Goal: Task Accomplishment & Management: Manage account settings

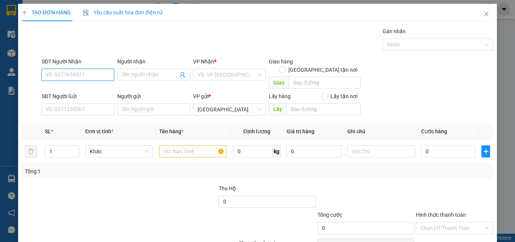
click at [99, 71] on input "SĐT Người Nhận" at bounding box center [77, 75] width 73 height 12
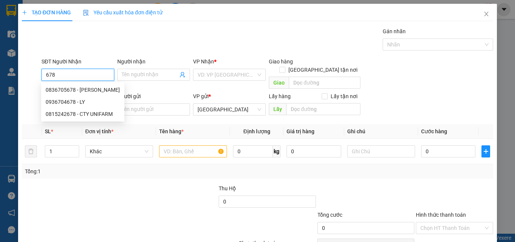
click at [96, 77] on input "678" at bounding box center [77, 75] width 73 height 12
click at [99, 88] on div "0836705678 - [PERSON_NAME]" at bounding box center [83, 90] width 74 height 8
type input "0836705678"
type input "[PERSON_NAME]"
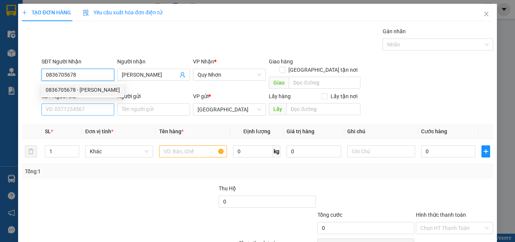
type input "0836705678"
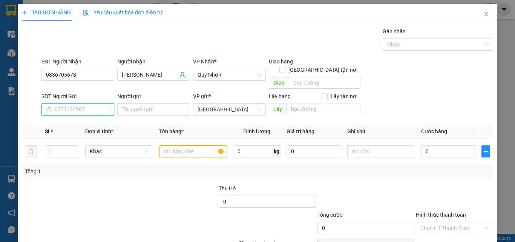
click at [101, 103] on input "SĐT Người Gửi" at bounding box center [77, 109] width 73 height 12
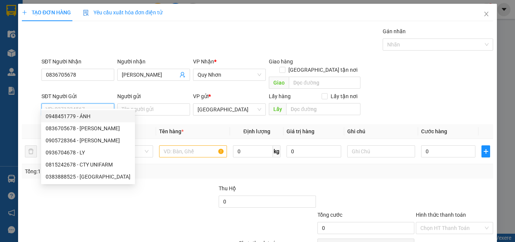
click at [103, 110] on div "0948451779 - ÁNH" at bounding box center [88, 116] width 94 height 12
type input "0948451779"
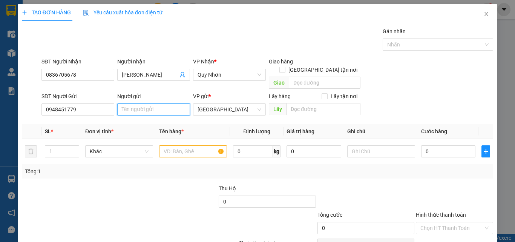
click at [149, 103] on input "Người gửi" at bounding box center [153, 109] width 73 height 12
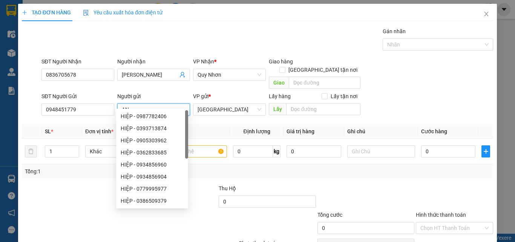
type input "A"
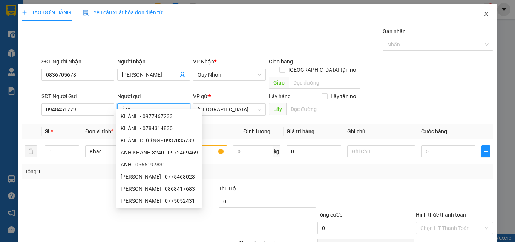
type input "ÁNH"
click at [485, 12] on span "Close" at bounding box center [486, 14] width 21 height 21
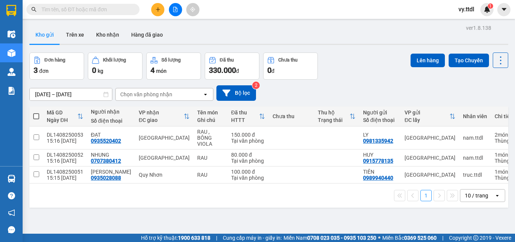
click at [372, 51] on div "ver 1.8.138 Kho gửi Trên xe Kho nhận Hàng đã giao Đơn hàng 3 đơn Khối lượng 0 k…" at bounding box center [268, 144] width 485 height 242
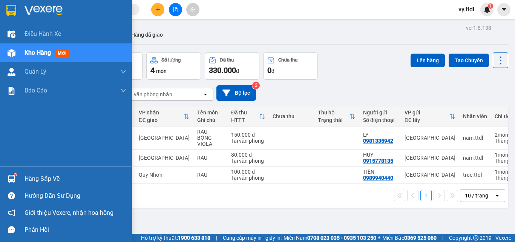
click at [19, 12] on div at bounding box center [66, 12] width 132 height 25
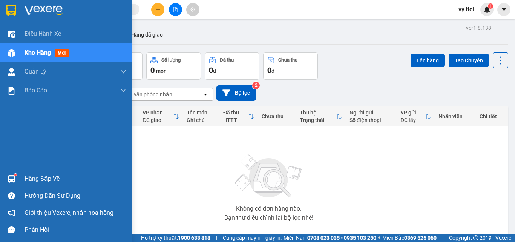
click at [14, 3] on div at bounding box center [66, 12] width 132 height 25
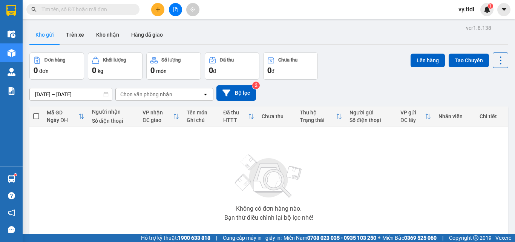
click at [181, 14] on div at bounding box center [175, 9] width 57 height 13
click at [175, 12] on icon "file-add" at bounding box center [175, 9] width 4 height 5
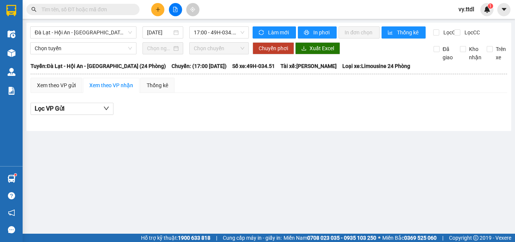
drag, startPoint x: 380, startPoint y: 114, endPoint x: 204, endPoint y: 6, distance: 206.3
click at [379, 114] on div "Lọc VP Gửi" at bounding box center [269, 109] width 476 height 12
click at [73, 31] on span "Đà Lạt - Hội An - [GEOGRAPHIC_DATA] (24 Phòng)" at bounding box center [83, 32] width 97 height 11
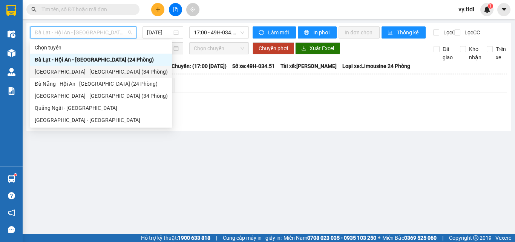
click at [75, 73] on div "[GEOGRAPHIC_DATA] - [GEOGRAPHIC_DATA] (34 Phòng)" at bounding box center [101, 71] width 133 height 8
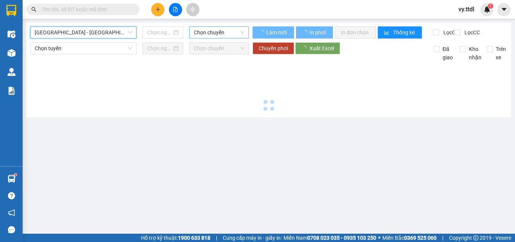
type input "[DATE]"
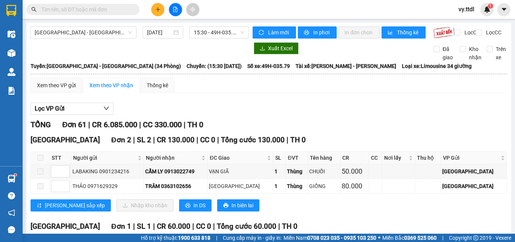
click at [248, 89] on div "Xem theo VP gửi Xem theo VP nhận Thống kê" at bounding box center [269, 85] width 476 height 15
click at [275, 35] on span "Làm mới" at bounding box center [279, 32] width 22 height 8
click at [329, 34] on button "In phơi" at bounding box center [317, 32] width 39 height 12
click at [320, 34] on span "In phơi" at bounding box center [321, 32] width 17 height 8
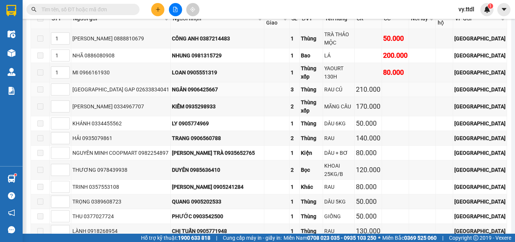
scroll to position [1055, 0]
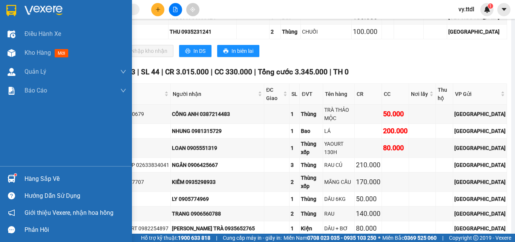
click at [18, 7] on div at bounding box center [66, 12] width 132 height 25
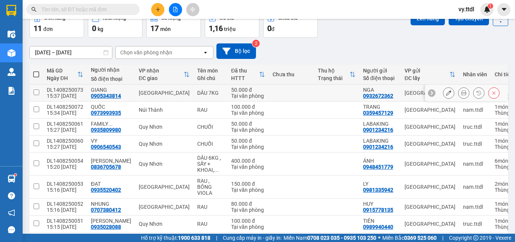
scroll to position [109, 0]
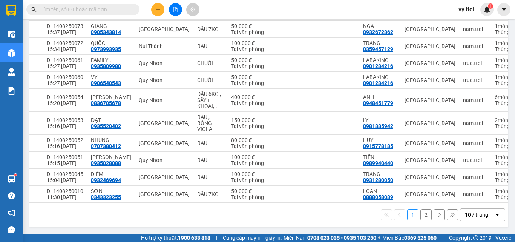
click at [467, 215] on div "10 / trang" at bounding box center [476, 215] width 23 height 8
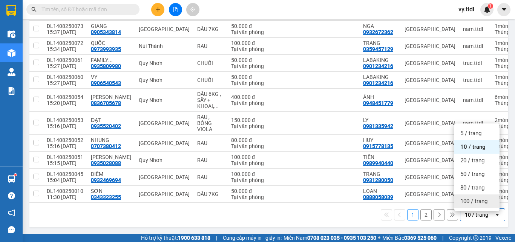
click at [466, 202] on div "100 / trang" at bounding box center [476, 201] width 45 height 14
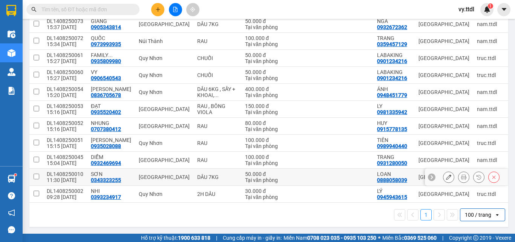
scroll to position [0, 0]
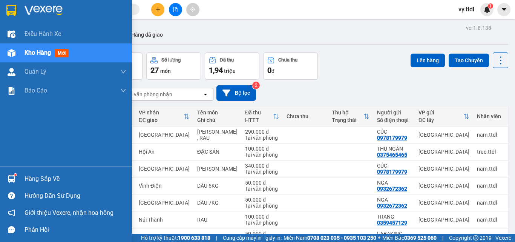
click at [13, 11] on img at bounding box center [11, 10] width 10 height 11
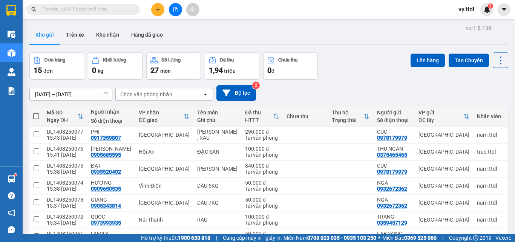
click at [160, 9] on icon "plus" at bounding box center [157, 9] width 5 height 5
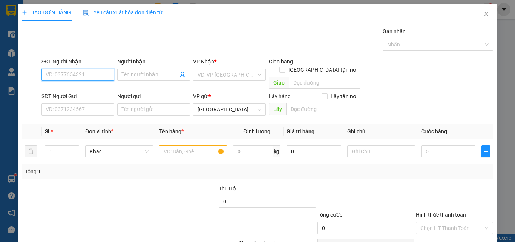
click at [103, 75] on input "SĐT Người Nhận" at bounding box center [77, 75] width 73 height 12
click at [92, 73] on input "0972769469" at bounding box center [77, 75] width 73 height 12
drag, startPoint x: 101, startPoint y: 74, endPoint x: 8, endPoint y: 71, distance: 93.1
click at [8, 71] on div "TẠO ĐƠN HÀNG Yêu cầu xuất hóa đơn điện tử Transit Pickup Surcharge Ids Transit …" at bounding box center [257, 121] width 515 height 242
type input "0972769469"
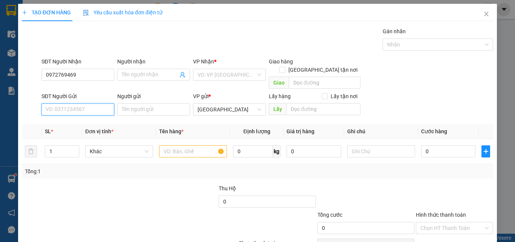
click at [90, 103] on input "SĐT Người Gửi" at bounding box center [77, 109] width 73 height 12
type input "0979787831"
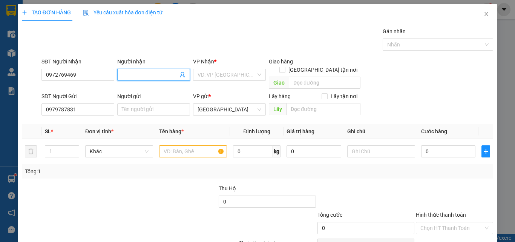
click at [168, 72] on input "Người nhận" at bounding box center [150, 74] width 56 height 8
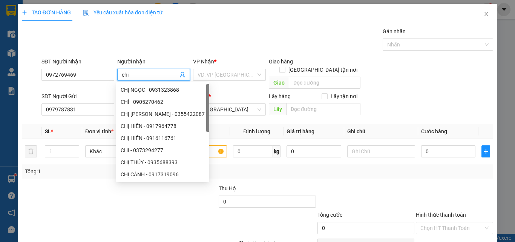
drag, startPoint x: 139, startPoint y: 76, endPoint x: 0, endPoint y: 99, distance: 141.3
click at [48, 100] on form "SĐT Người Nhận 0972769469 Người nhận chi VP Nhận * VD: VP [GEOGRAPHIC_DATA] Gia…" at bounding box center [257, 87] width 471 height 61
type input "CHI"
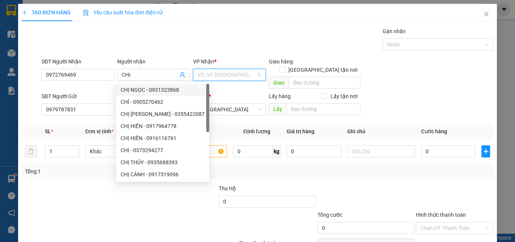
click at [217, 76] on input "search" at bounding box center [227, 74] width 58 height 11
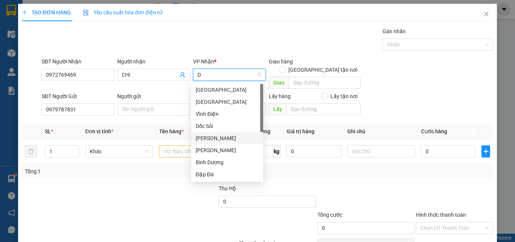
type input "DI"
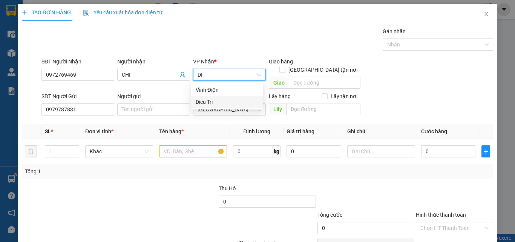
click at [222, 102] on div "Diêu Trì" at bounding box center [227, 102] width 63 height 8
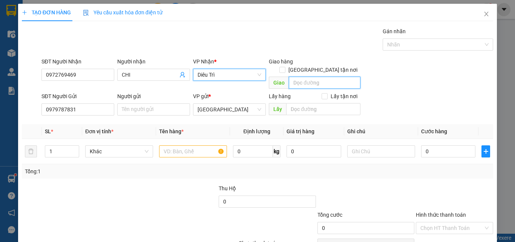
click at [320, 77] on input "text" at bounding box center [325, 83] width 72 height 12
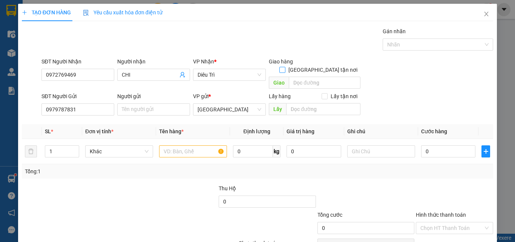
click at [285, 67] on input "[GEOGRAPHIC_DATA] tận nơi" at bounding box center [281, 69] width 5 height 5
checkbox input "true"
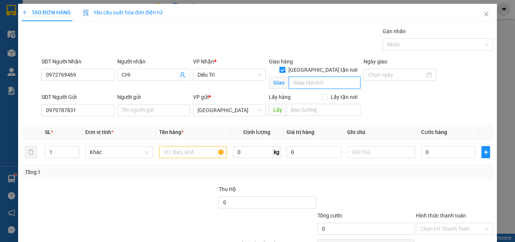
click at [318, 78] on input "text" at bounding box center [325, 83] width 72 height 12
type input "GA DIÊU TRÌ"
click at [161, 113] on input "Người gửi" at bounding box center [153, 110] width 73 height 12
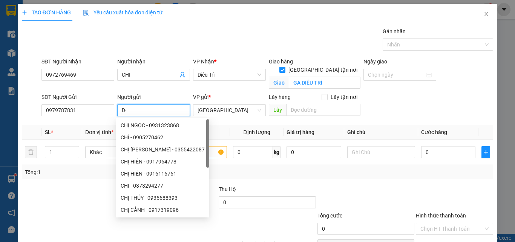
type input "D"
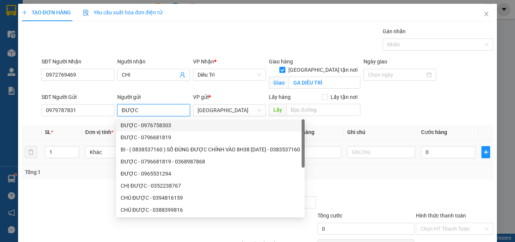
scroll to position [43, 0]
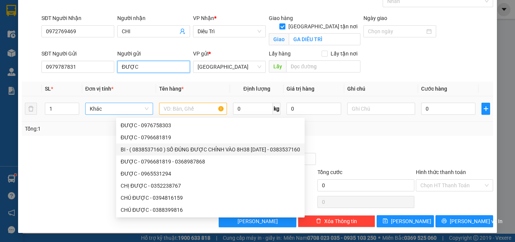
click at [99, 104] on span "Khác" at bounding box center [119, 108] width 59 height 11
type input "ĐƯỢC"
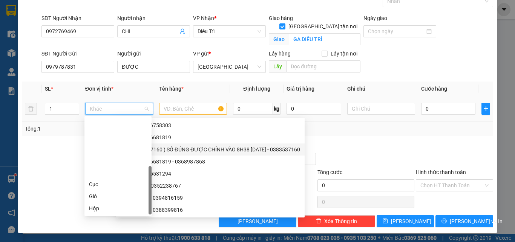
scroll to position [72, 0]
type input "T"
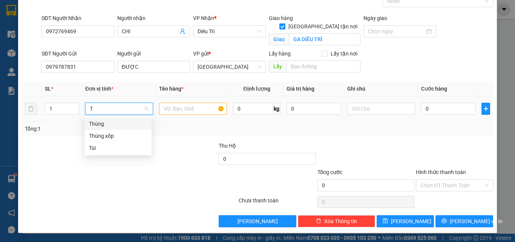
scroll to position [0, 0]
drag, startPoint x: 109, startPoint y: 136, endPoint x: 136, endPoint y: 127, distance: 28.5
click at [113, 136] on div "Thùng xốp" at bounding box center [118, 136] width 58 height 8
click at [176, 109] on input "text" at bounding box center [193, 109] width 68 height 12
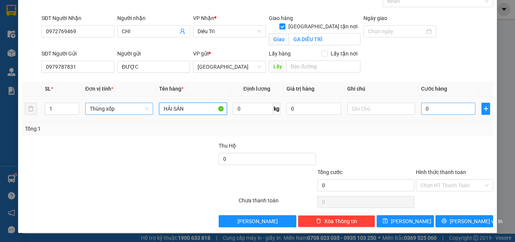
type input "HẢI SẢN"
click at [440, 110] on input "0" at bounding box center [448, 109] width 54 height 12
type input "1"
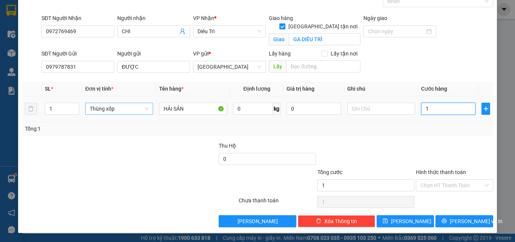
type input "10"
type input "100"
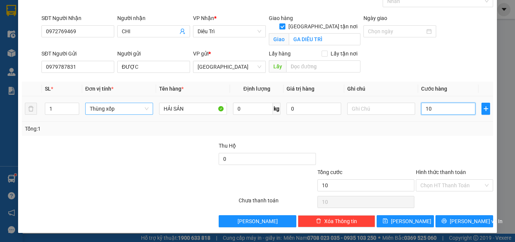
type input "100"
type input "100.000"
click at [457, 184] on input "Hình thức thanh toán" at bounding box center [451, 184] width 63 height 11
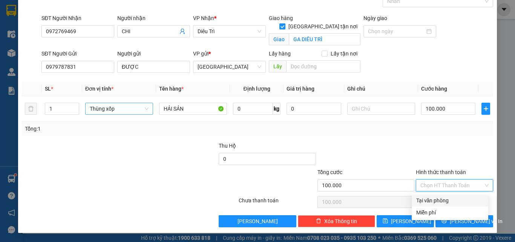
click at [458, 202] on div "Tại văn phòng" at bounding box center [449, 200] width 67 height 8
type input "0"
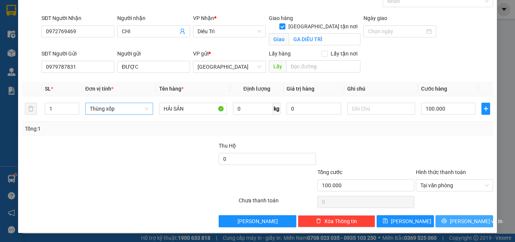
click at [461, 220] on span "[PERSON_NAME] và In" at bounding box center [476, 221] width 53 height 8
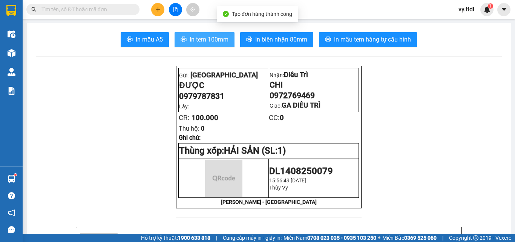
click at [227, 41] on button "In tem 100mm" at bounding box center [205, 39] width 60 height 15
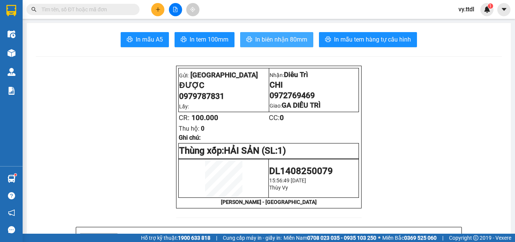
click at [297, 37] on span "In biên nhận 80mm" at bounding box center [281, 39] width 52 height 9
click at [156, 11] on icon "plus" at bounding box center [157, 9] width 5 height 5
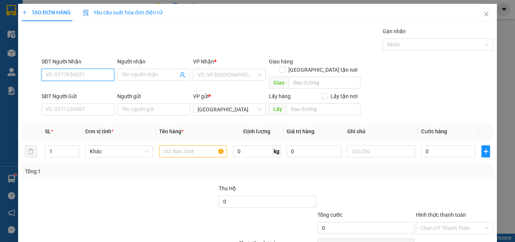
click at [83, 74] on input "SĐT Người Nhận" at bounding box center [77, 75] width 73 height 12
click at [86, 89] on div "0915572047 - DƯƠNG" at bounding box center [77, 90] width 63 height 8
type input "0915572047"
type input "DƯƠNG"
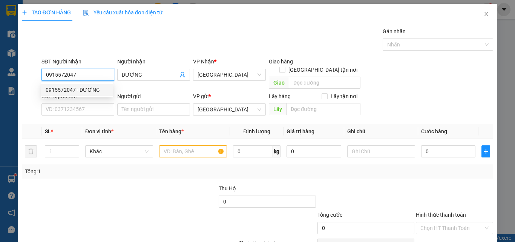
type input "0915572047"
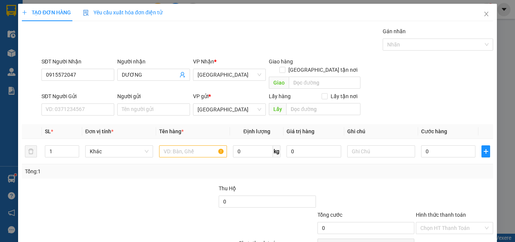
click at [92, 94] on div "SĐT Người Gửi" at bounding box center [77, 97] width 73 height 11
click at [92, 103] on input "SĐT Người Gửi" at bounding box center [77, 109] width 73 height 12
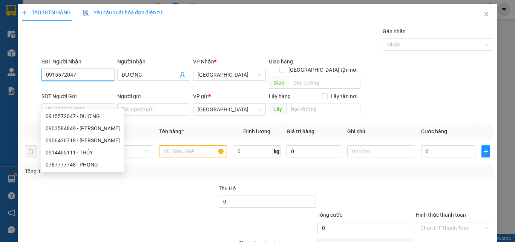
drag, startPoint x: 99, startPoint y: 71, endPoint x: 0, endPoint y: 62, distance: 99.2
click at [0, 61] on div "TẠO ĐƠN HÀNG Yêu cầu xuất hóa đơn điện tử Transit Pickup Surcharge Ids Transit …" at bounding box center [257, 121] width 515 height 242
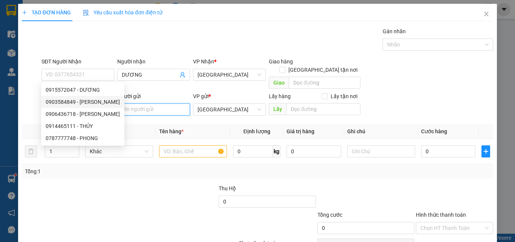
click at [153, 103] on input "Người gửi" at bounding box center [153, 109] width 73 height 12
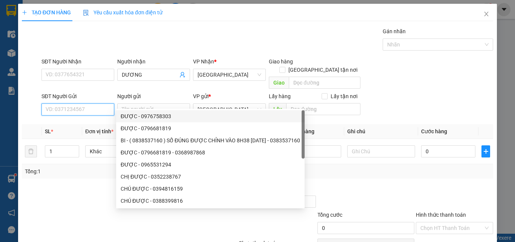
click at [92, 103] on input "SĐT Người Gửi" at bounding box center [77, 109] width 73 height 12
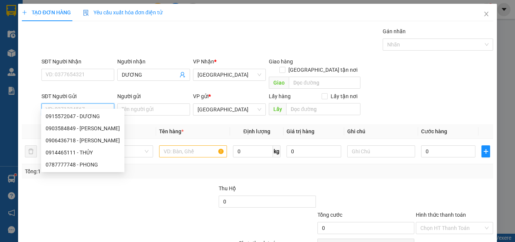
paste input "0915572047"
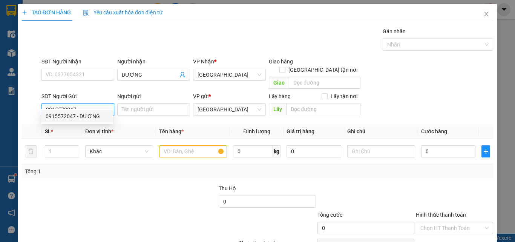
click at [95, 117] on div "0915572047 - DƯƠNG" at bounding box center [77, 116] width 63 height 8
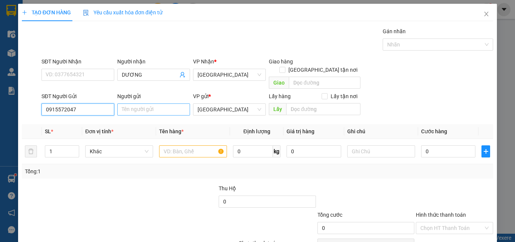
type input "0915572047"
click at [145, 103] on input "Người gửi" at bounding box center [153, 109] width 73 height 12
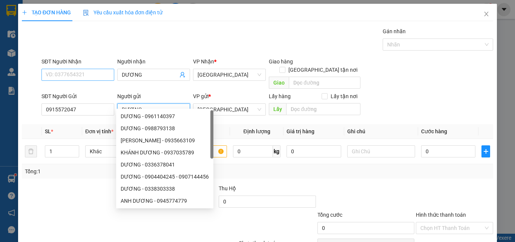
type input "DƯƠNG"
click at [100, 75] on input "SĐT Người Nhận" at bounding box center [77, 75] width 73 height 12
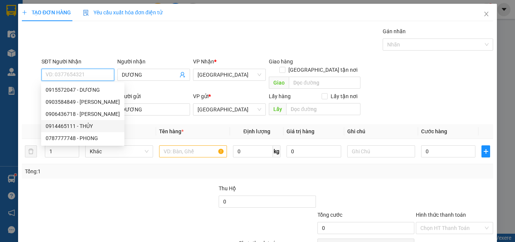
click at [83, 127] on div "0914465111 - THỦY" at bounding box center [83, 126] width 74 height 8
type input "0914465111"
type input "THỦY"
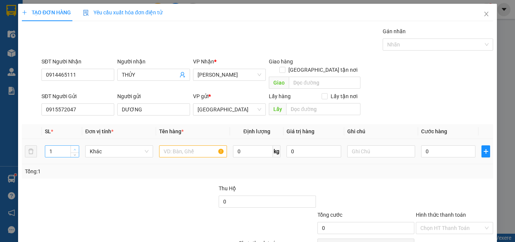
type input "2"
click at [73, 147] on span "up" at bounding box center [75, 149] width 5 height 5
click at [108, 145] on span "Khác" at bounding box center [119, 150] width 59 height 11
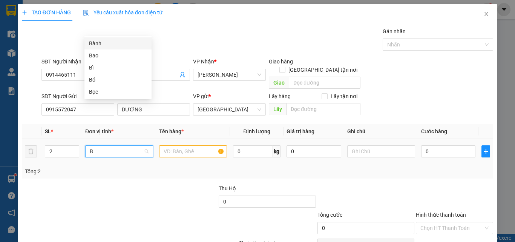
type input "B"
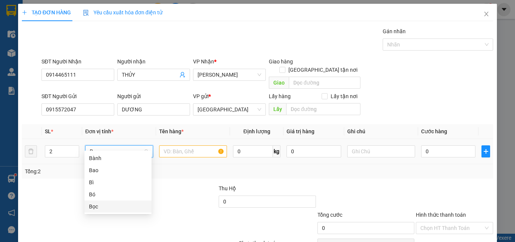
drag, startPoint x: 94, startPoint y: 207, endPoint x: 166, endPoint y: 169, distance: 80.8
click at [100, 205] on div "Bọc" at bounding box center [118, 206] width 58 height 8
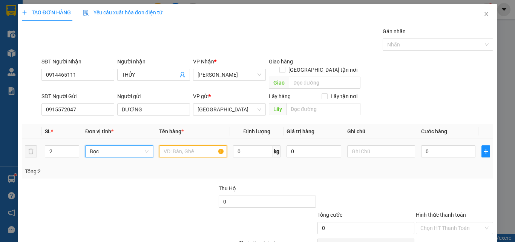
click at [198, 145] on input "text" at bounding box center [193, 151] width 68 height 12
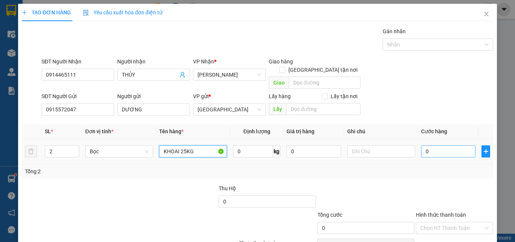
type input "KHOAI 25KG"
click at [435, 145] on input "0" at bounding box center [448, 151] width 54 height 12
type input "1"
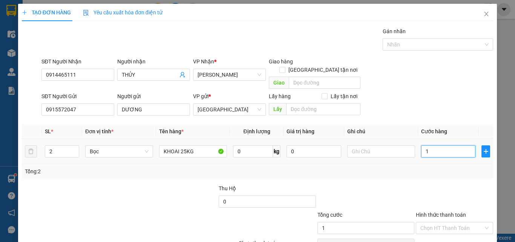
type input "12"
type input "120"
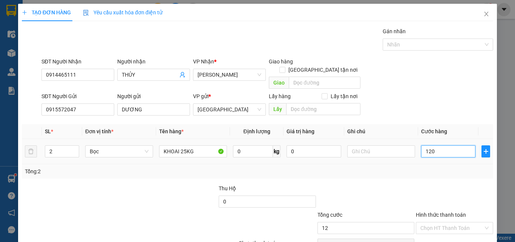
type input "120"
type input "120.000"
click at [430, 167] on div "Tổng: 2" at bounding box center [257, 171] width 465 height 8
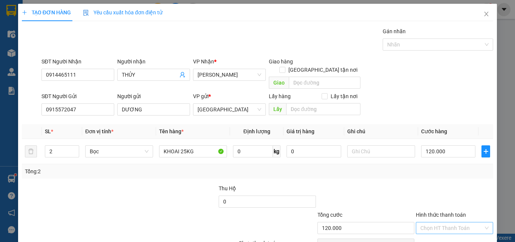
scroll to position [34, 0]
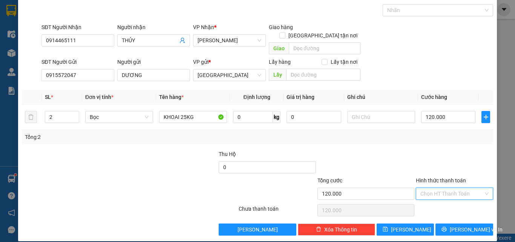
click at [452, 188] on input "Hình thức thanh toán" at bounding box center [451, 193] width 63 height 11
drag, startPoint x: 453, startPoint y: 202, endPoint x: 462, endPoint y: 213, distance: 14.3
click at [454, 202] on div "Tại văn phòng" at bounding box center [449, 200] width 67 height 8
type input "0"
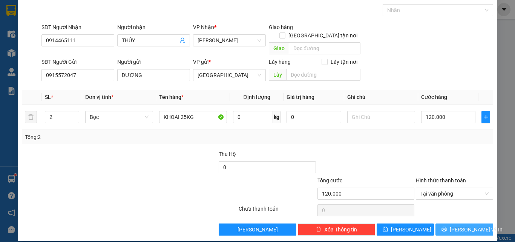
click at [464, 225] on span "[PERSON_NAME] và In" at bounding box center [476, 229] width 53 height 8
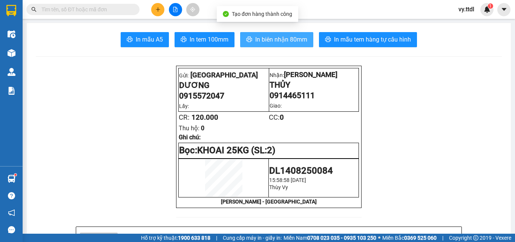
click at [295, 36] on span "In biên nhận 80mm" at bounding box center [281, 39] width 52 height 9
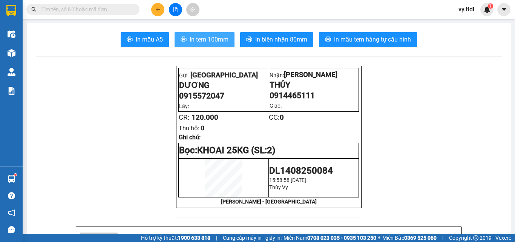
click at [209, 43] on span "In tem 100mm" at bounding box center [209, 39] width 39 height 9
click at [164, 9] on div at bounding box center [175, 9] width 57 height 13
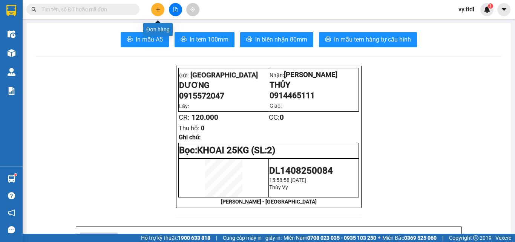
click at [157, 14] on button at bounding box center [157, 9] width 13 height 13
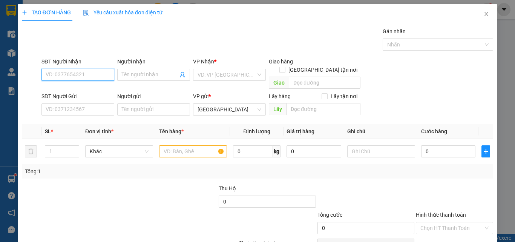
click at [96, 75] on input "SĐT Người Nhận" at bounding box center [77, 75] width 73 height 12
click at [95, 89] on div "0866910862 - THÔNG" at bounding box center [77, 90] width 63 height 8
type input "0866910862"
type input "THÔNG"
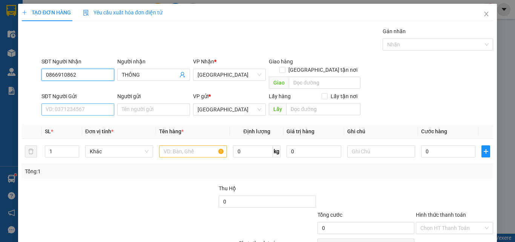
type input "0866910862"
click at [101, 103] on input "SĐT Người Gửi" at bounding box center [77, 109] width 73 height 12
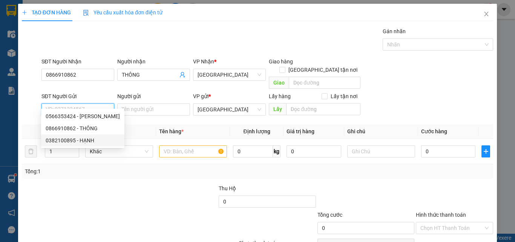
drag, startPoint x: 101, startPoint y: 142, endPoint x: 149, endPoint y: 119, distance: 53.1
click at [101, 142] on div "0382100895 - HẠNH" at bounding box center [83, 140] width 74 height 8
type input "0382100895"
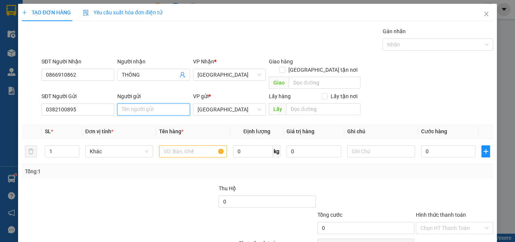
click at [159, 103] on input "Người gửi" at bounding box center [153, 109] width 73 height 12
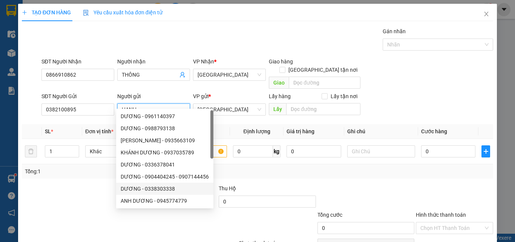
type input "HẠNH"
click at [96, 184] on div at bounding box center [70, 197] width 98 height 26
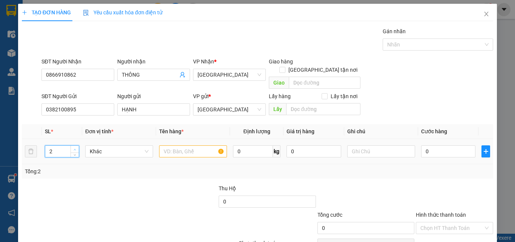
click at [76, 145] on span "Increase Value" at bounding box center [74, 148] width 8 height 7
type input "3"
click at [76, 145] on span "Increase Value" at bounding box center [74, 148] width 8 height 7
click at [100, 145] on span "Khác" at bounding box center [119, 150] width 59 height 11
type input "T"
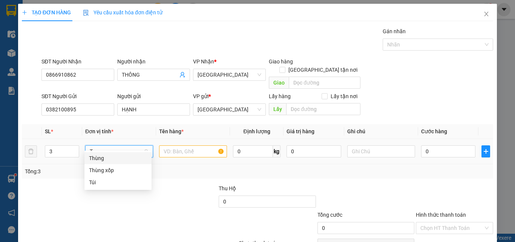
click at [111, 154] on div "Thùng" at bounding box center [118, 158] width 58 height 8
click at [127, 145] on span "Thùng" at bounding box center [119, 150] width 59 height 11
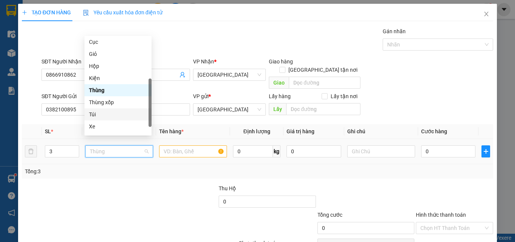
scroll to position [72, 0]
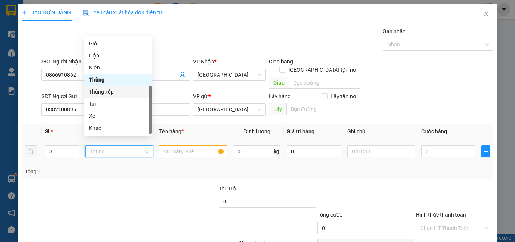
click at [117, 89] on div "Thùng xốp" at bounding box center [118, 91] width 58 height 8
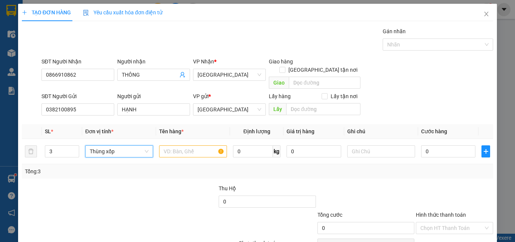
click at [112, 185] on div at bounding box center [70, 197] width 98 height 26
click at [184, 145] on input "text" at bounding box center [193, 151] width 68 height 12
drag, startPoint x: 100, startPoint y: 100, endPoint x: 0, endPoint y: 110, distance: 100.5
click at [0, 110] on div "TẠO ĐƠN HÀNG Yêu cầu xuất hóa đơn điện tử Transit Pickup Surcharge Ids Transit …" at bounding box center [257, 121] width 515 height 242
click at [450, 145] on input "0" at bounding box center [448, 151] width 54 height 12
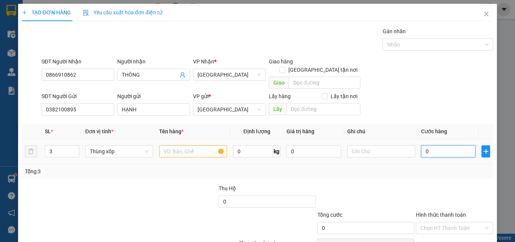
type input "2"
type input "24"
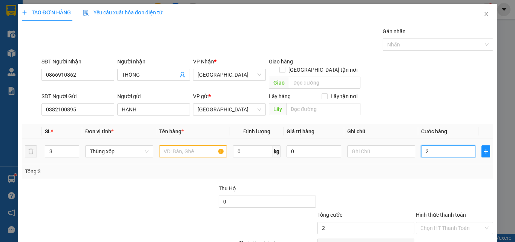
type input "24"
type input "240"
type input "240.000"
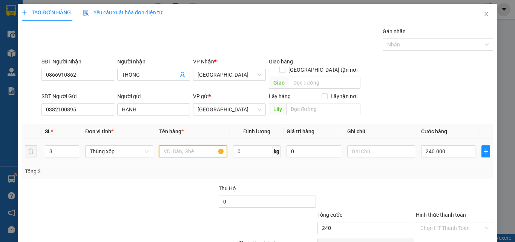
type input "240.000"
click at [184, 145] on input "text" at bounding box center [193, 151] width 68 height 12
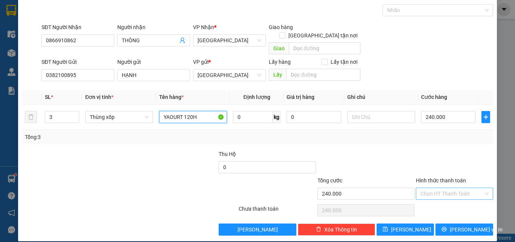
type input "YAOURT 120H"
click at [449, 188] on input "Hình thức thanh toán" at bounding box center [451, 193] width 63 height 11
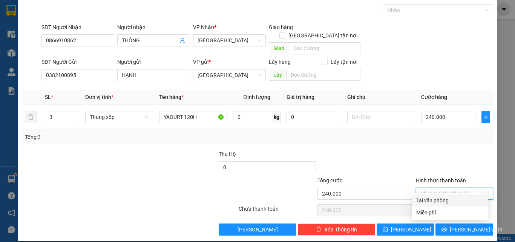
drag, startPoint x: 452, startPoint y: 198, endPoint x: 455, endPoint y: 206, distance: 8.8
click at [452, 198] on div "Tại văn phòng" at bounding box center [449, 200] width 67 height 8
type input "0"
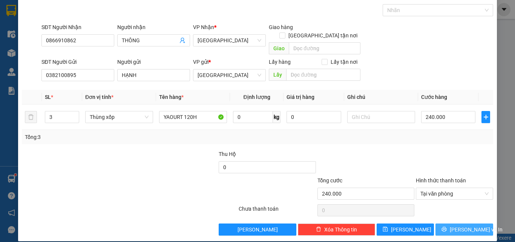
click at [458, 225] on span "[PERSON_NAME] và In" at bounding box center [476, 229] width 53 height 8
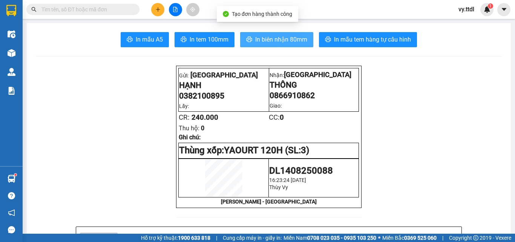
click at [269, 44] on button "In biên nhận 80mm" at bounding box center [276, 39] width 73 height 15
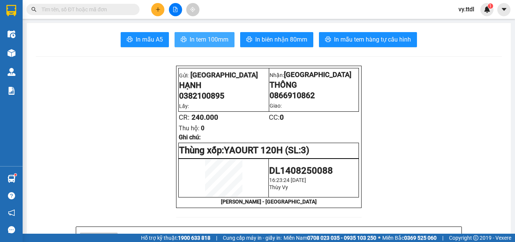
click at [209, 43] on span "In tem 100mm" at bounding box center [209, 39] width 39 height 9
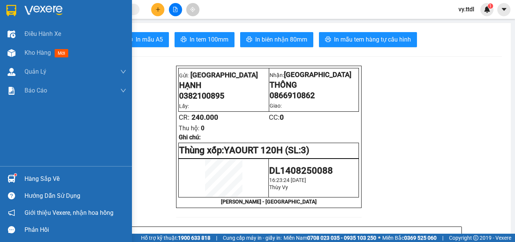
click at [10, 12] on img at bounding box center [11, 10] width 10 height 11
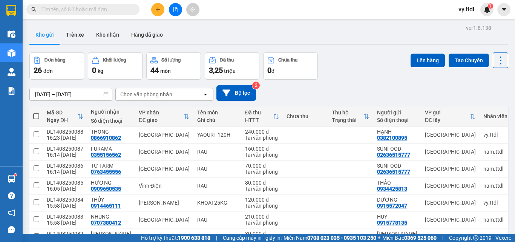
click at [156, 6] on button at bounding box center [157, 9] width 13 height 13
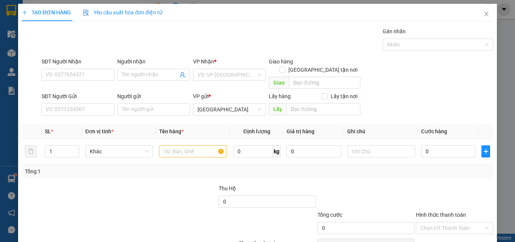
click at [105, 66] on div "SĐT Người Nhận" at bounding box center [77, 62] width 73 height 11
click at [102, 74] on input "SĐT Người Nhận" at bounding box center [77, 75] width 73 height 12
click at [84, 72] on input "434" at bounding box center [77, 75] width 73 height 12
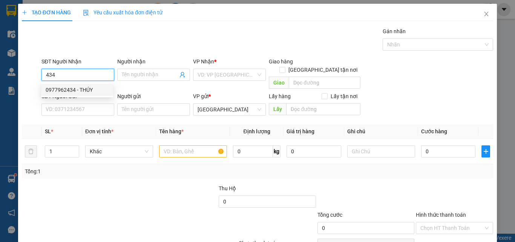
click at [83, 85] on div "0977962434 - THÚY" at bounding box center [77, 90] width 72 height 12
type input "0977962434"
type input "THÚY"
type input "0977962434"
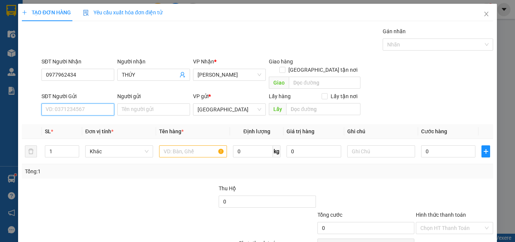
click at [83, 103] on input "SĐT Người Gửi" at bounding box center [77, 109] width 73 height 12
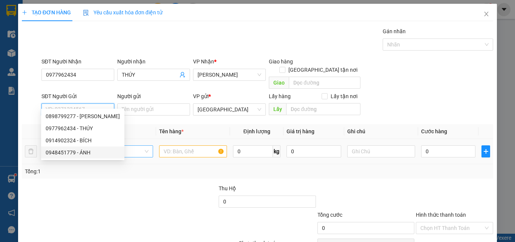
drag, startPoint x: 87, startPoint y: 149, endPoint x: 98, endPoint y: 141, distance: 13.0
click at [89, 149] on div "0948451779 - ÁNH" at bounding box center [83, 152] width 74 height 8
type input "0948451779"
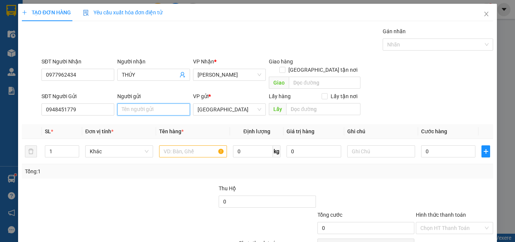
click at [142, 103] on input "Người gửi" at bounding box center [153, 109] width 73 height 12
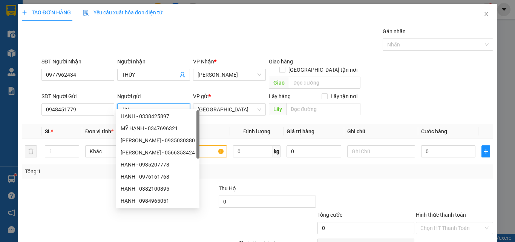
type input "A"
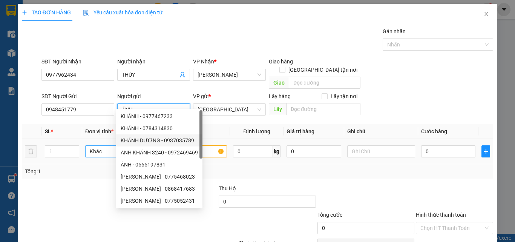
click at [106, 145] on span "Khác" at bounding box center [119, 150] width 59 height 11
type input "ÁNH"
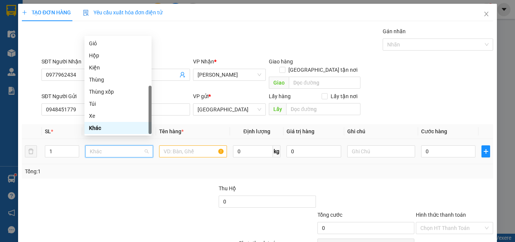
type input "T"
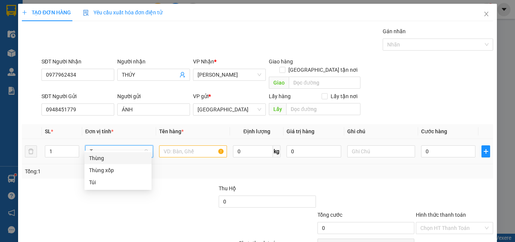
click at [116, 156] on div "Thùng" at bounding box center [118, 158] width 58 height 8
click at [189, 146] on input "text" at bounding box center [193, 151] width 68 height 12
click at [121, 145] on span "Thùng" at bounding box center [119, 150] width 59 height 11
type input "T"
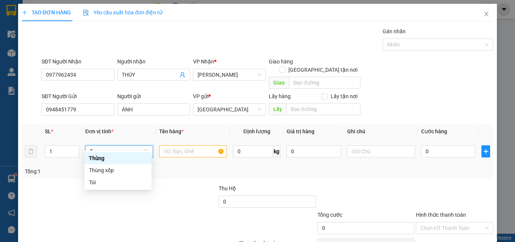
scroll to position [0, 0]
drag, startPoint x: 113, startPoint y: 169, endPoint x: 169, endPoint y: 143, distance: 61.7
click at [116, 167] on div "Thùng xốp" at bounding box center [118, 170] width 58 height 8
click at [175, 145] on input "text" at bounding box center [193, 151] width 68 height 12
type input "Y"
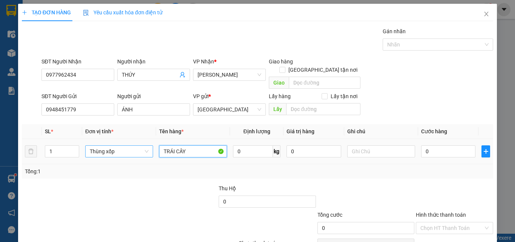
type input "TRÁI CÂY"
click at [436, 144] on div "0" at bounding box center [448, 151] width 54 height 15
click at [458, 145] on input "0" at bounding box center [448, 151] width 54 height 12
type input "8"
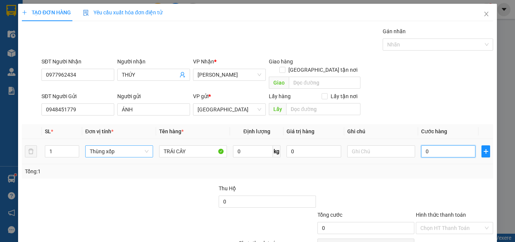
type input "8"
type input "80"
click at [485, 145] on td at bounding box center [485, 151] width 15 height 25
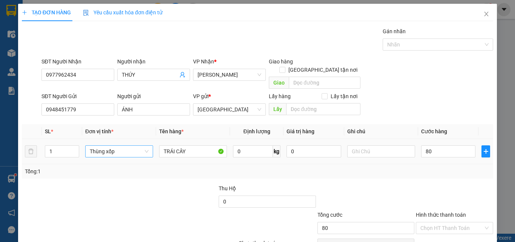
type input "80.000"
click at [483, 148] on icon "plus" at bounding box center [486, 151] width 6 height 6
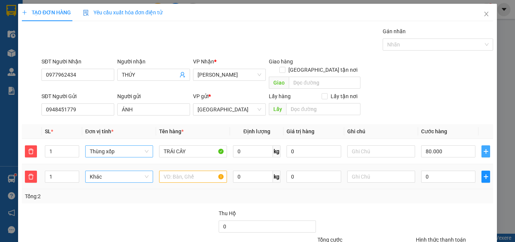
click at [125, 172] on span "Khác" at bounding box center [119, 176] width 59 height 11
type input "T"
click at [119, 179] on div "Thùng" at bounding box center [118, 183] width 58 height 8
click at [483, 173] on icon "plus" at bounding box center [486, 176] width 6 height 6
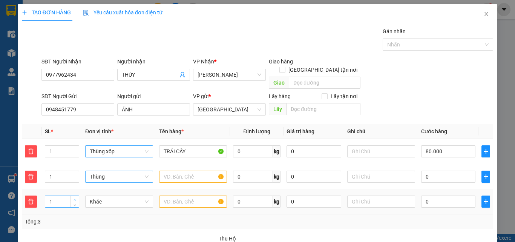
type input "2"
click at [75, 198] on icon "up" at bounding box center [75, 199] width 3 height 3
click at [113, 196] on span "Khác" at bounding box center [119, 201] width 59 height 11
drag, startPoint x: 110, startPoint y: 193, endPoint x: 106, endPoint y: 193, distance: 4.2
click at [108, 196] on input "T" at bounding box center [117, 201] width 54 height 11
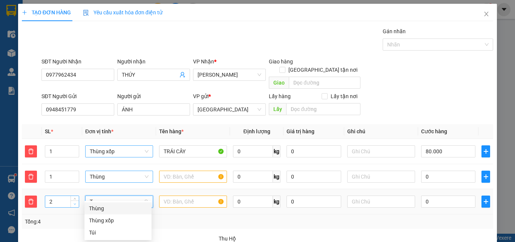
type input "T"
click at [74, 203] on icon "down" at bounding box center [75, 204] width 2 height 2
type input "1"
click at [74, 202] on icon "down" at bounding box center [75, 203] width 3 height 3
click at [97, 196] on span "Khác" at bounding box center [119, 201] width 59 height 11
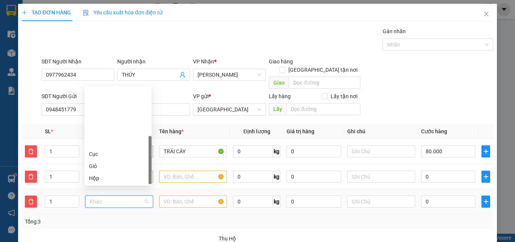
type input "K"
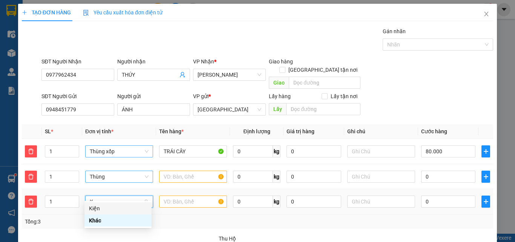
click at [100, 207] on div "Kiện" at bounding box center [118, 208] width 58 height 8
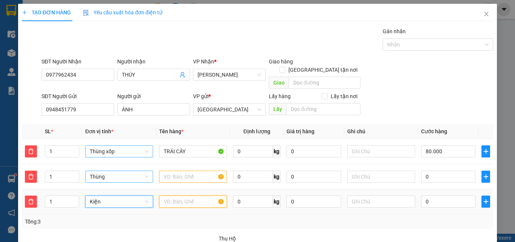
click at [180, 195] on input "text" at bounding box center [193, 201] width 68 height 12
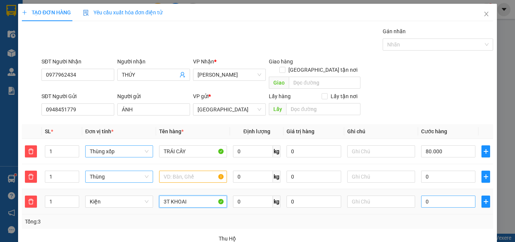
type input "3T KHOAI"
click at [450, 195] on input "0" at bounding box center [448, 201] width 54 height 12
type input "80.006"
type input "6"
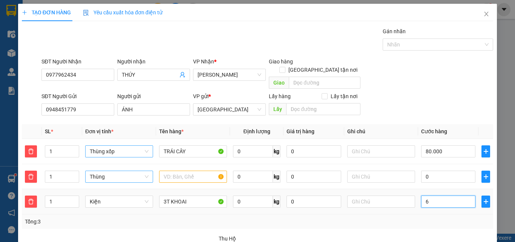
type input "80.060"
type input "60"
type input "140.000"
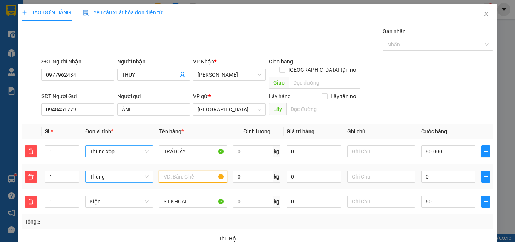
type input "60.000"
click at [210, 171] on input "text" at bounding box center [193, 176] width 68 height 12
type input "TRÁI CÂY + TRÀ"
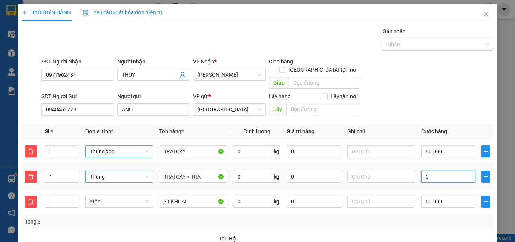
click at [427, 170] on input "0" at bounding box center [448, 176] width 54 height 12
type input "6"
type input "140.060"
type input "60"
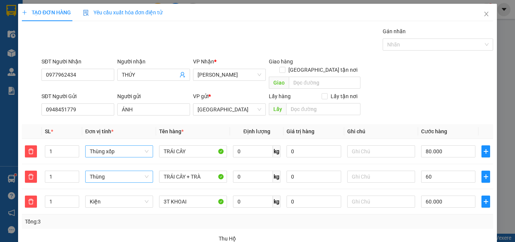
type input "200.000"
type input "60.000"
click at [461, 74] on div "SĐT Người Nhận 0977962434 Người nhận THÚY VP Nhận * Tam Quan Giao hàng Giao tận…" at bounding box center [267, 74] width 455 height 35
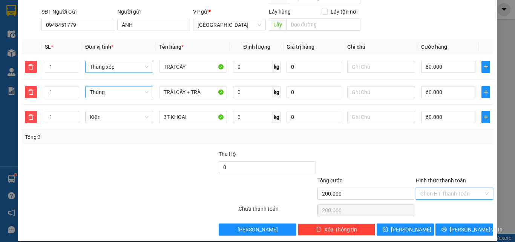
click at [441, 188] on input "Hình thức thanh toán" at bounding box center [451, 193] width 63 height 11
click at [442, 198] on div "Tại văn phòng" at bounding box center [449, 200] width 67 height 8
type input "0"
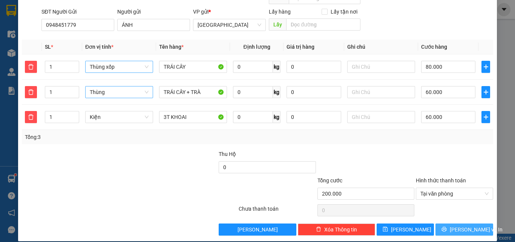
click at [476, 223] on button "[PERSON_NAME] và In" at bounding box center [464, 229] width 58 height 12
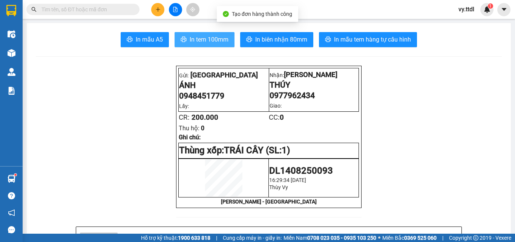
click at [222, 38] on span "In tem 100mm" at bounding box center [209, 39] width 39 height 9
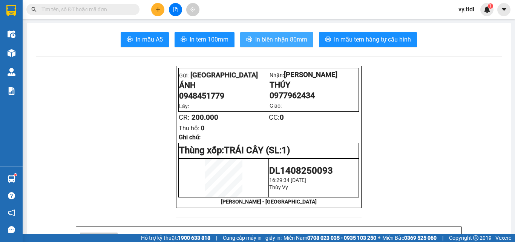
click at [295, 35] on span "In biên nhận 80mm" at bounding box center [281, 39] width 52 height 9
drag, startPoint x: 450, startPoint y: 119, endPoint x: 449, endPoint y: 136, distance: 16.2
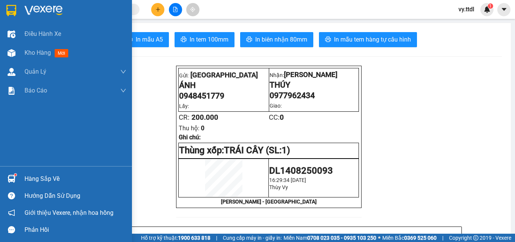
click at [22, 0] on div at bounding box center [66, 12] width 132 height 25
click at [16, 5] on img at bounding box center [11, 10] width 10 height 11
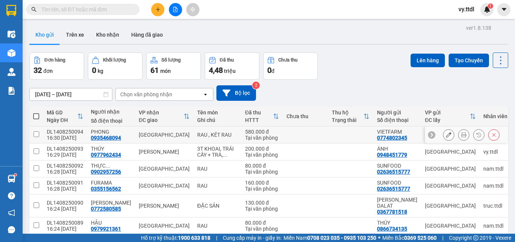
click at [446, 135] on button at bounding box center [448, 134] width 11 height 13
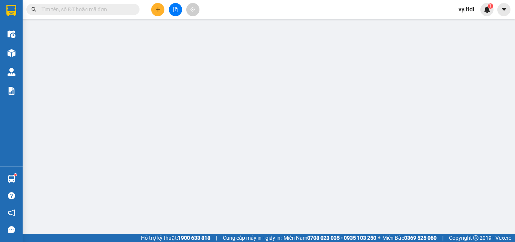
type input "0935468094"
type input "PHONG"
type input "0774802345"
type input "VIETFARM"
type input "HÓA ĐƠN"
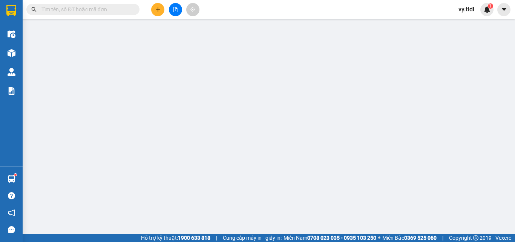
type input "580.000"
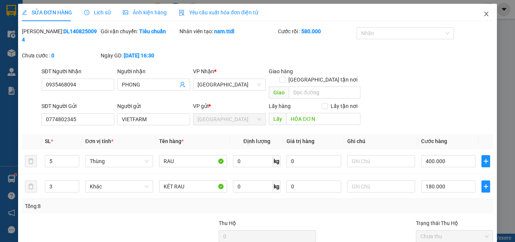
click at [483, 14] on icon "close" at bounding box center [486, 14] width 6 height 6
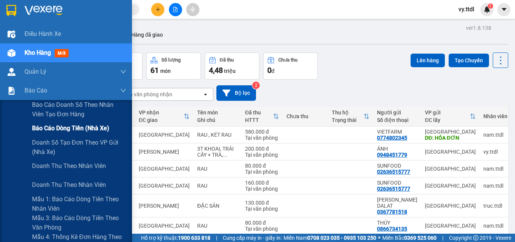
click at [59, 125] on span "Báo cáo dòng tiền (nhà xe)" at bounding box center [70, 127] width 77 height 9
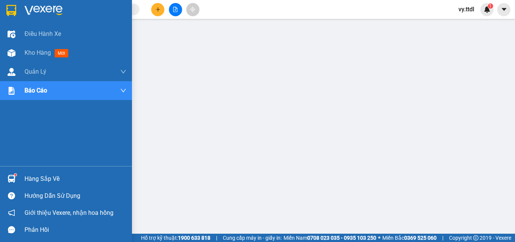
click at [21, 8] on div at bounding box center [66, 12] width 132 height 25
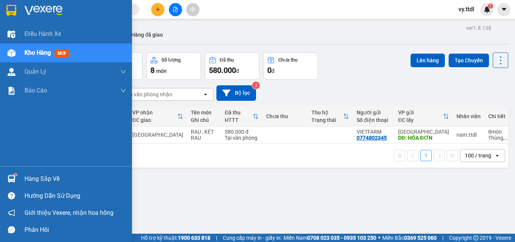
click at [16, 10] on img at bounding box center [11, 10] width 10 height 11
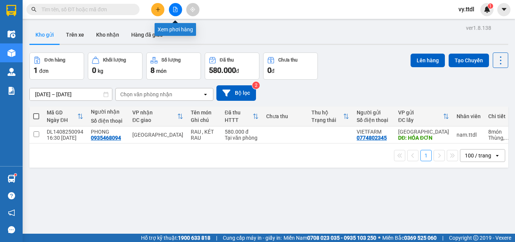
click at [178, 10] on button at bounding box center [175, 9] width 13 height 13
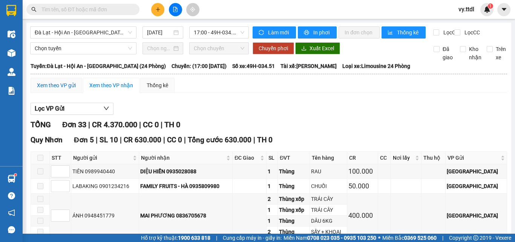
click at [66, 88] on div "Xem theo VP gửi" at bounding box center [56, 85] width 39 height 8
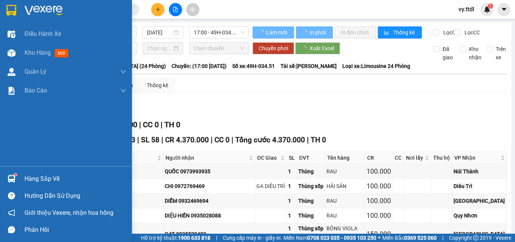
click at [14, 15] on img at bounding box center [11, 10] width 10 height 11
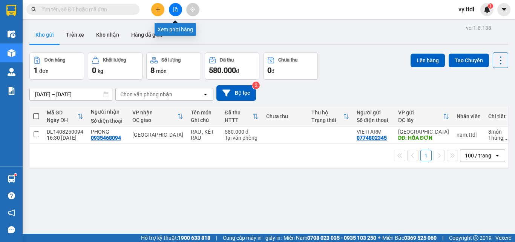
click at [177, 12] on button at bounding box center [175, 9] width 13 height 13
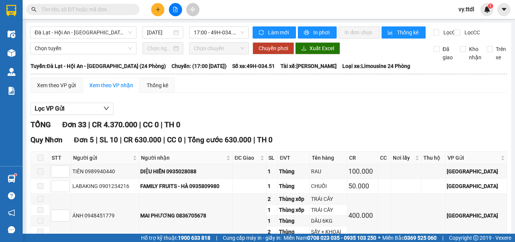
scroll to position [38, 0]
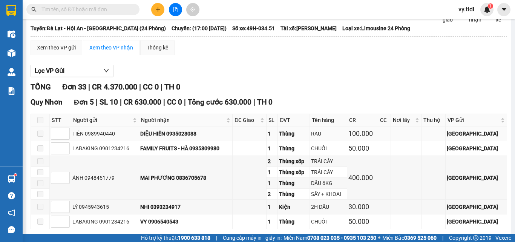
click at [41, 136] on span at bounding box center [40, 133] width 6 height 6
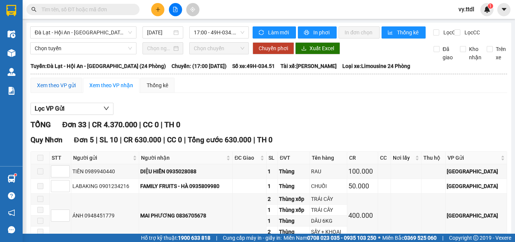
click at [58, 89] on div "Xem theo VP gửi" at bounding box center [56, 85] width 39 height 8
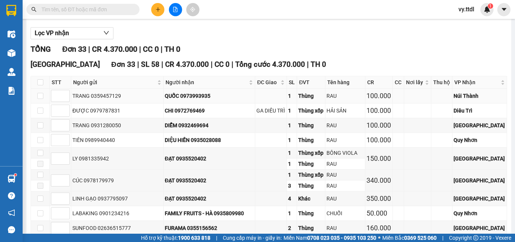
scroll to position [113, 0]
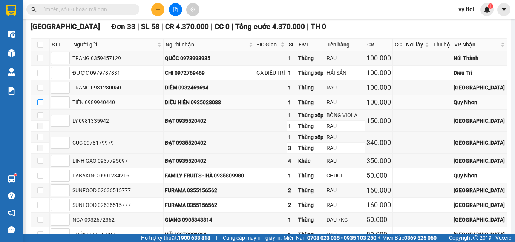
click at [41, 105] on input "checkbox" at bounding box center [40, 102] width 6 height 6
checkbox input "true"
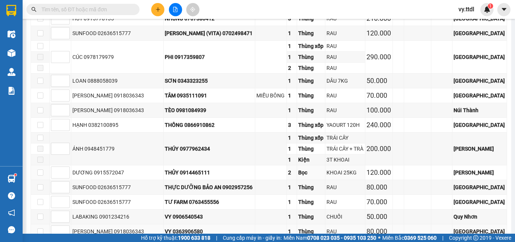
scroll to position [541, 0]
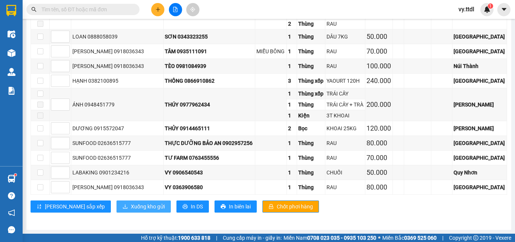
click at [131, 210] on span "Xuống kho gửi" at bounding box center [148, 206] width 34 height 8
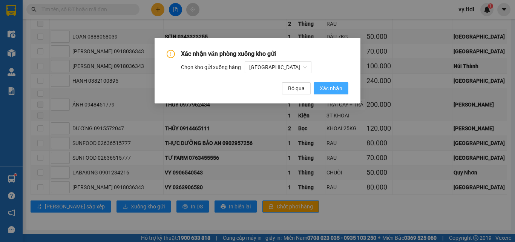
click at [336, 89] on span "Xác nhận" at bounding box center [331, 88] width 23 height 8
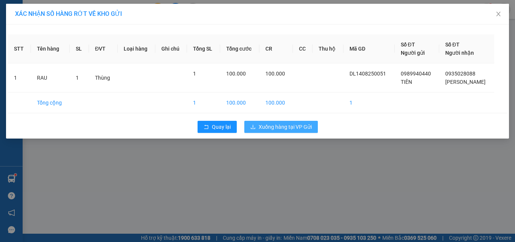
click at [310, 126] on span "Xuống hàng tại VP Gửi" at bounding box center [285, 127] width 53 height 8
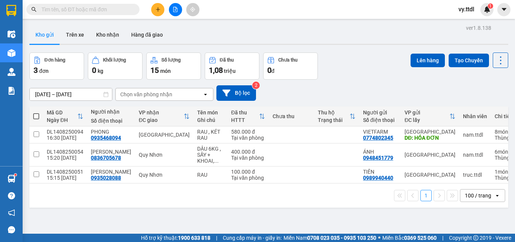
click at [173, 8] on icon "file-add" at bounding box center [175, 9] width 4 height 5
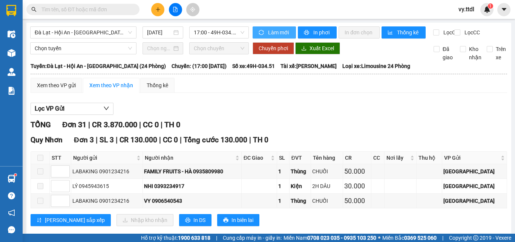
click at [275, 33] on span "Làm mới" at bounding box center [279, 32] width 22 height 8
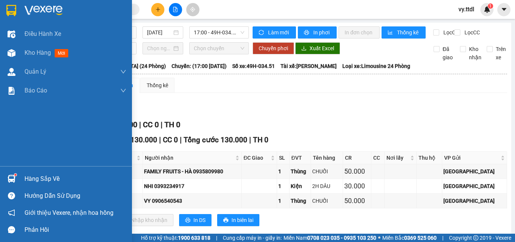
click at [15, 7] on img at bounding box center [11, 10] width 10 height 11
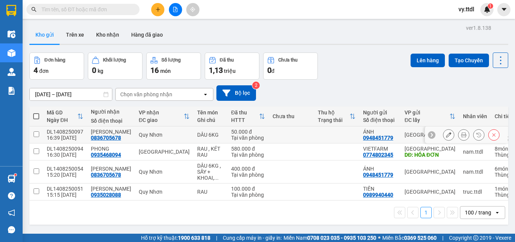
click at [40, 133] on td at bounding box center [36, 134] width 14 height 17
checkbox input "true"
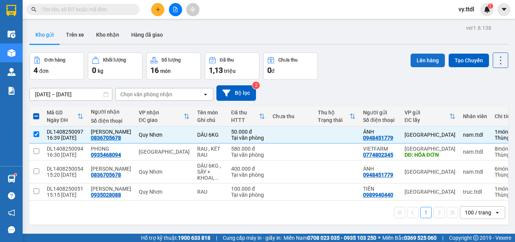
click at [428, 66] on button "Lên hàng" at bounding box center [427, 61] width 34 height 14
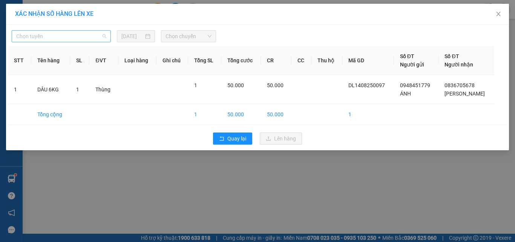
drag, startPoint x: 36, startPoint y: 32, endPoint x: 44, endPoint y: 32, distance: 8.3
click at [36, 32] on span "Chọn tuyến" at bounding box center [61, 36] width 90 height 11
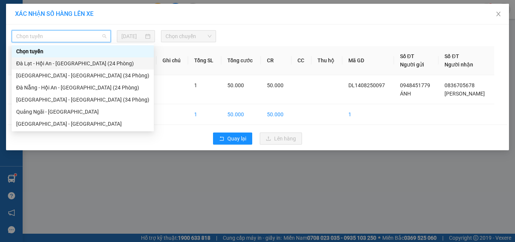
click at [71, 66] on div "Đà Lạt - Hội An - [GEOGRAPHIC_DATA] (24 Phòng)" at bounding box center [82, 63] width 133 height 8
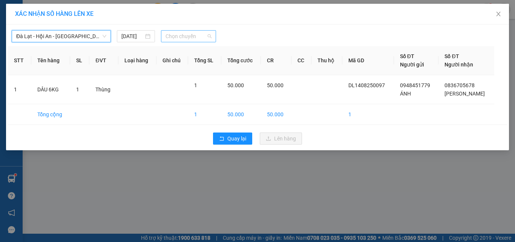
click at [191, 40] on span "Chọn chuyến" at bounding box center [188, 36] width 46 height 11
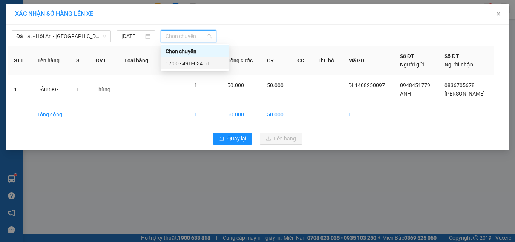
click at [219, 63] on div "17:00 - 49H-034.51" at bounding box center [194, 63] width 59 height 8
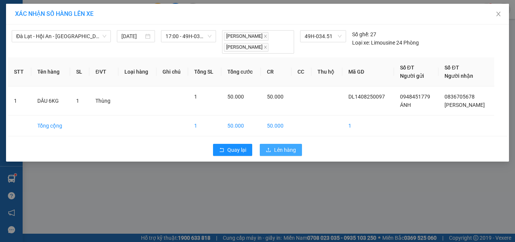
click at [291, 154] on button "Lên hàng" at bounding box center [281, 150] width 42 height 12
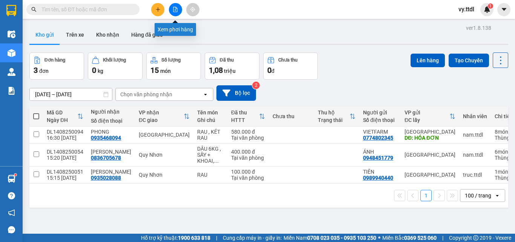
click at [174, 6] on button at bounding box center [175, 9] width 13 height 13
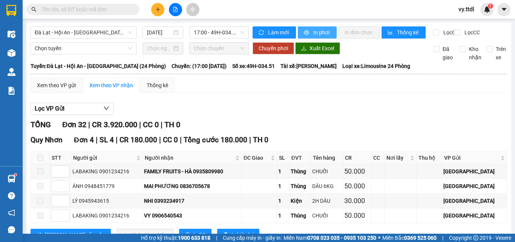
click at [308, 32] on button "In phơi" at bounding box center [317, 32] width 39 height 12
click at [315, 27] on button "In phơi" at bounding box center [317, 32] width 39 height 12
click at [55, 89] on div "Xem theo VP gửi" at bounding box center [56, 85] width 39 height 8
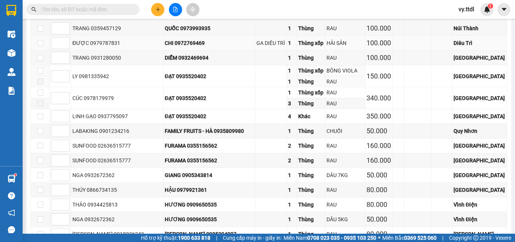
scroll to position [105, 0]
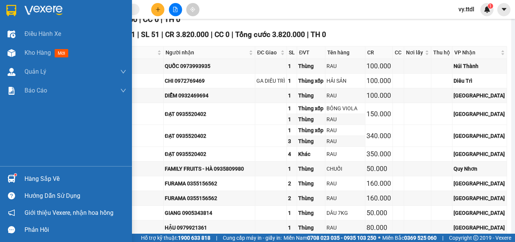
click at [11, 4] on div at bounding box center [11, 10] width 13 height 13
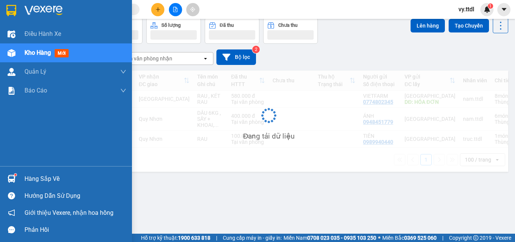
scroll to position [35, 0]
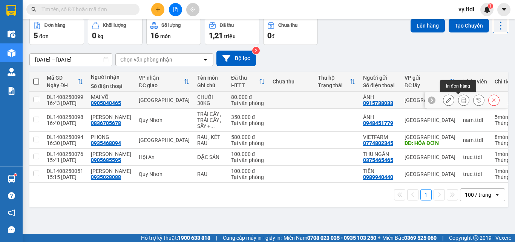
click at [461, 101] on icon at bounding box center [463, 99] width 5 height 5
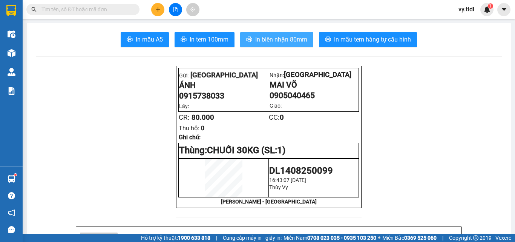
click at [253, 46] on button "In biên nhận 80mm" at bounding box center [276, 39] width 73 height 15
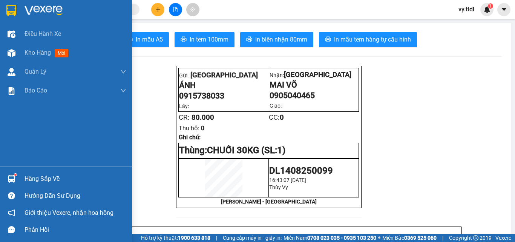
click at [20, 7] on div at bounding box center [66, 12] width 132 height 25
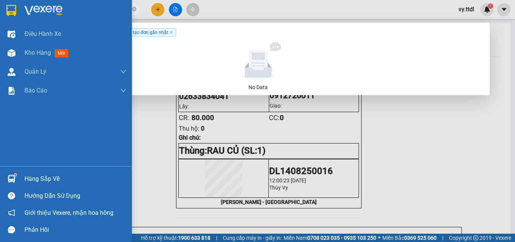
drag, startPoint x: 96, startPoint y: 9, endPoint x: 0, endPoint y: 9, distance: 96.1
click at [0, 9] on section "Kết quả tìm kiếm ( 0 ) Bộ lọc Ngày tạo đơn gần nhất No Data 0972769469 vy.ttdl …" at bounding box center [257, 121] width 515 height 242
paste input "382100895"
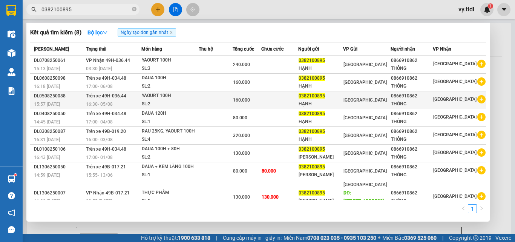
type input "0382100895"
click at [223, 102] on td at bounding box center [216, 100] width 34 height 18
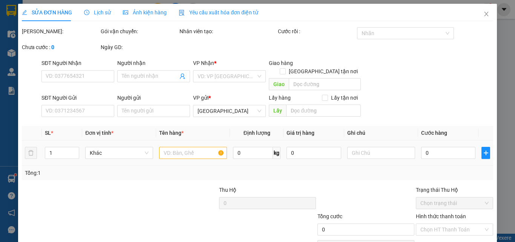
type input "0866910862"
type input "THÔNG"
type input "0382100895"
type input "HẠNH"
type input "160.000"
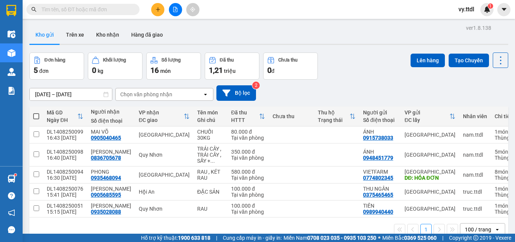
click at [365, 37] on div "Kho gửi Trên xe Kho nhận Hàng đã giao" at bounding box center [268, 36] width 479 height 20
click at [371, 72] on div "Đơn hàng 5 đơn Khối lượng 0 kg Số lượng 16 món Đã thu 1,21 triệu Chưa thu 0 đ L…" at bounding box center [268, 65] width 479 height 27
click at [67, 8] on input "text" at bounding box center [85, 9] width 89 height 8
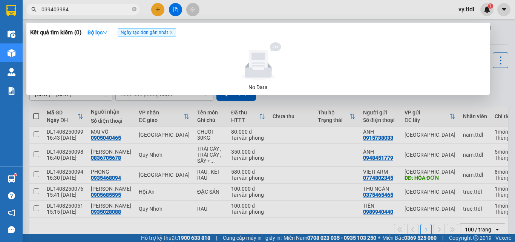
type input "0394039848"
drag, startPoint x: 78, startPoint y: 8, endPoint x: 27, endPoint y: 8, distance: 51.3
click at [27, 8] on span "0394039848" at bounding box center [82, 9] width 113 height 11
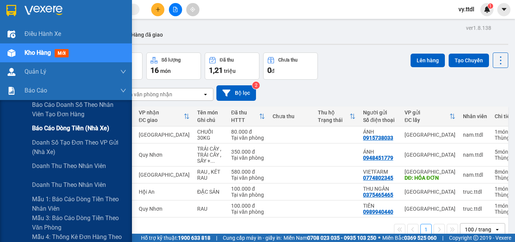
click at [71, 128] on span "Báo cáo dòng tiền (nhà xe)" at bounding box center [70, 127] width 77 height 9
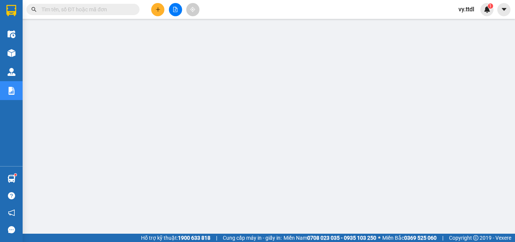
scroll to position [38, 0]
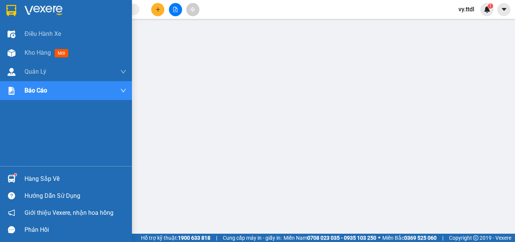
click at [8, 12] on img at bounding box center [11, 10] width 10 height 11
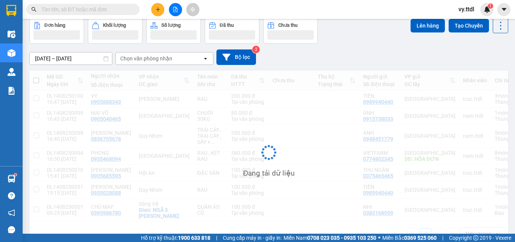
scroll to position [38, 0]
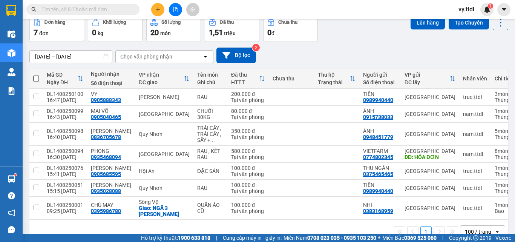
click at [299, 45] on div "08/08/2025 – 14/08/2025 Press the down arrow key to interact with the calendar …" at bounding box center [268, 55] width 479 height 27
click at [37, 135] on input "checkbox" at bounding box center [37, 133] width 6 height 6
checkbox input "true"
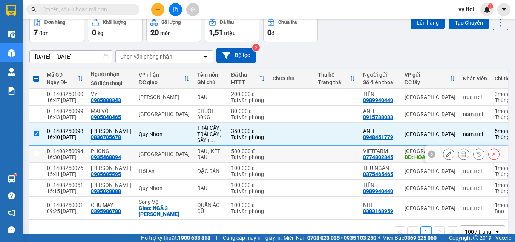
click at [35, 155] on input "checkbox" at bounding box center [37, 153] width 6 height 6
checkbox input "true"
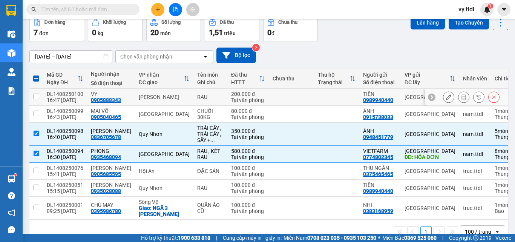
click at [39, 96] on input "checkbox" at bounding box center [37, 96] width 6 height 6
checkbox input "true"
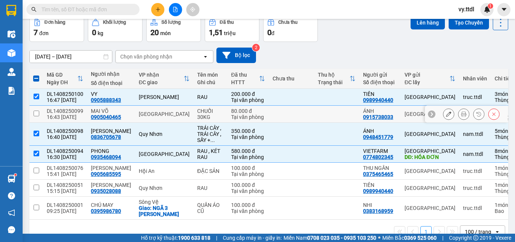
click at [41, 113] on td at bounding box center [36, 114] width 14 height 17
checkbox input "true"
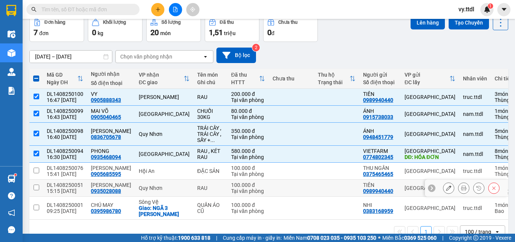
click at [40, 184] on td at bounding box center [36, 187] width 14 height 17
checkbox input "true"
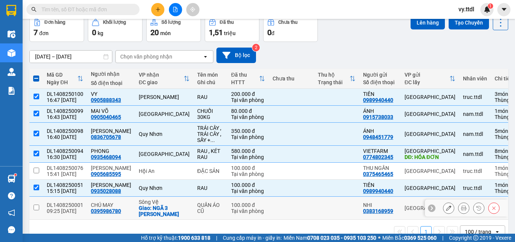
click at [40, 204] on td at bounding box center [36, 207] width 14 height 23
checkbox input "true"
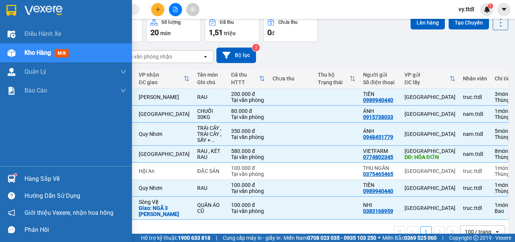
click at [9, 8] on img at bounding box center [11, 10] width 10 height 11
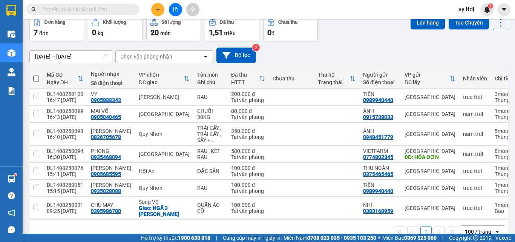
click at [354, 26] on div "Đơn hàng 7 đơn Khối lượng 0 kg Số lượng 20 món Đã thu 1,51 triệu Chưa thu 0 đ L…" at bounding box center [268, 28] width 479 height 27
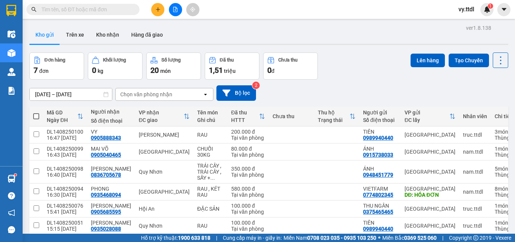
scroll to position [38, 0]
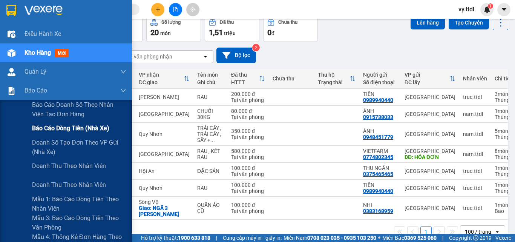
click at [62, 129] on span "Báo cáo dòng tiền (nhà xe)" at bounding box center [70, 127] width 77 height 9
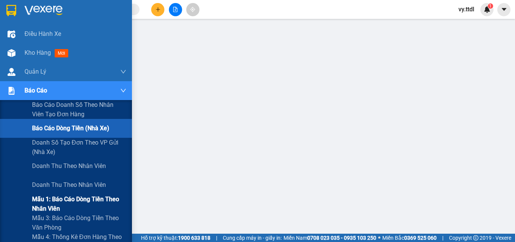
click at [76, 194] on span "Mẫu 1: Báo cáo dòng tiền theo nhân viên" at bounding box center [79, 203] width 94 height 19
